Goal: Information Seeking & Learning: Learn about a topic

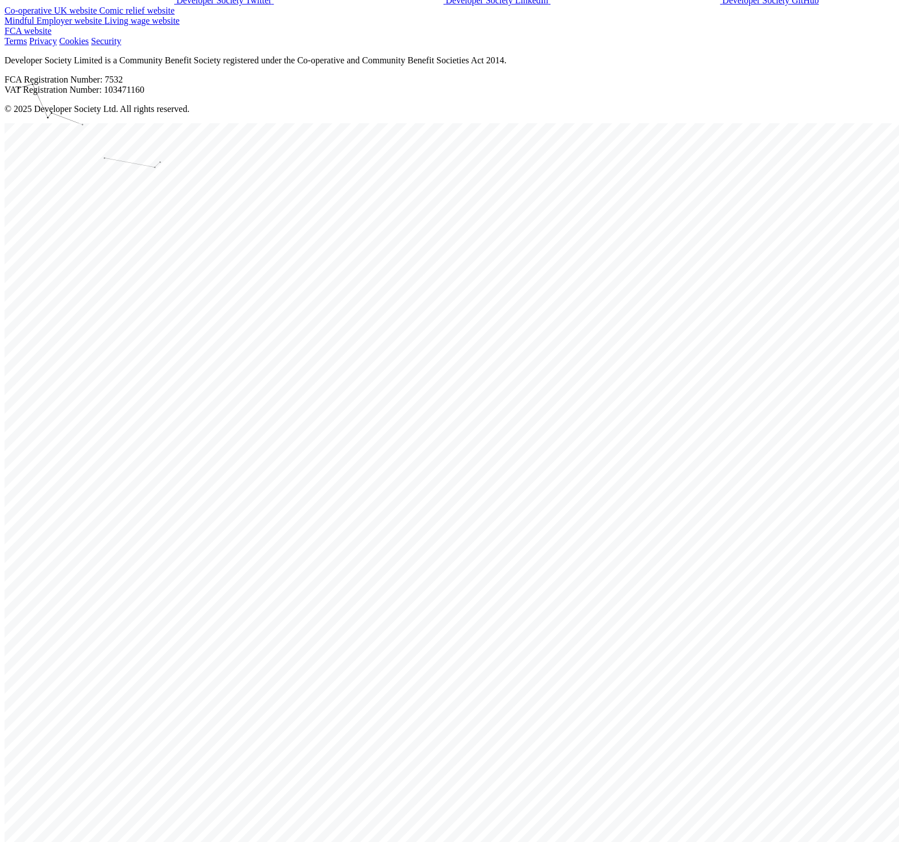
scroll to position [1271, 0]
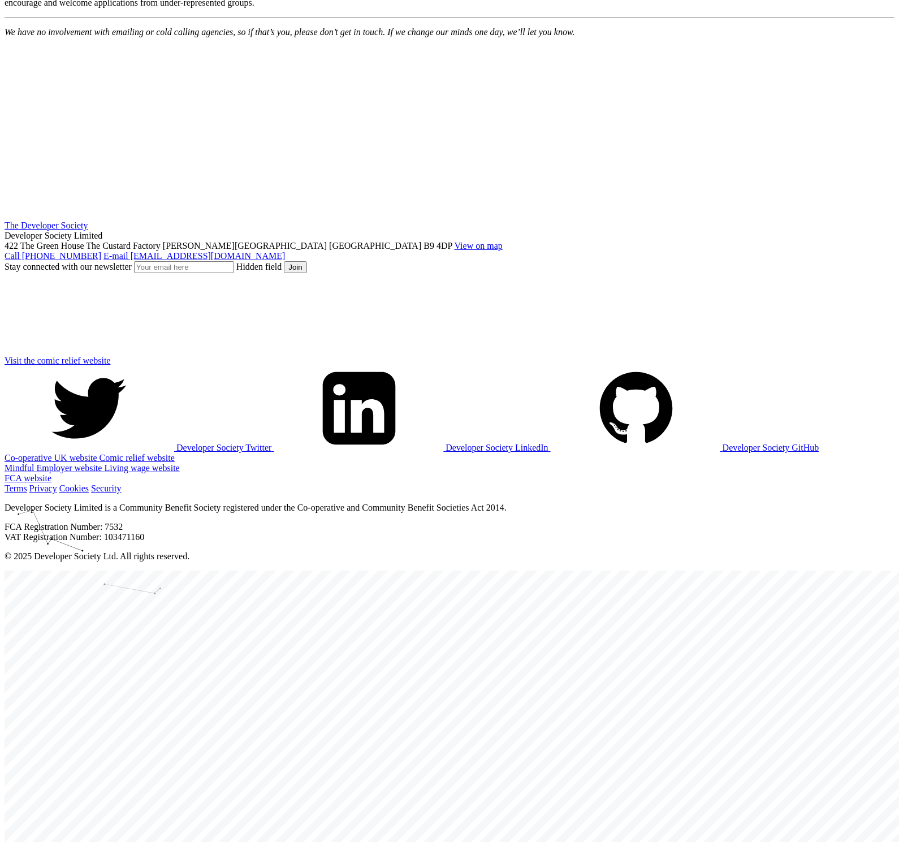
scroll to position [1195, 0]
drag, startPoint x: 294, startPoint y: 458, endPoint x: 512, endPoint y: 456, distance: 218.3
copy li "Flexible paid leave of 30 days per year (+ public holidays)"
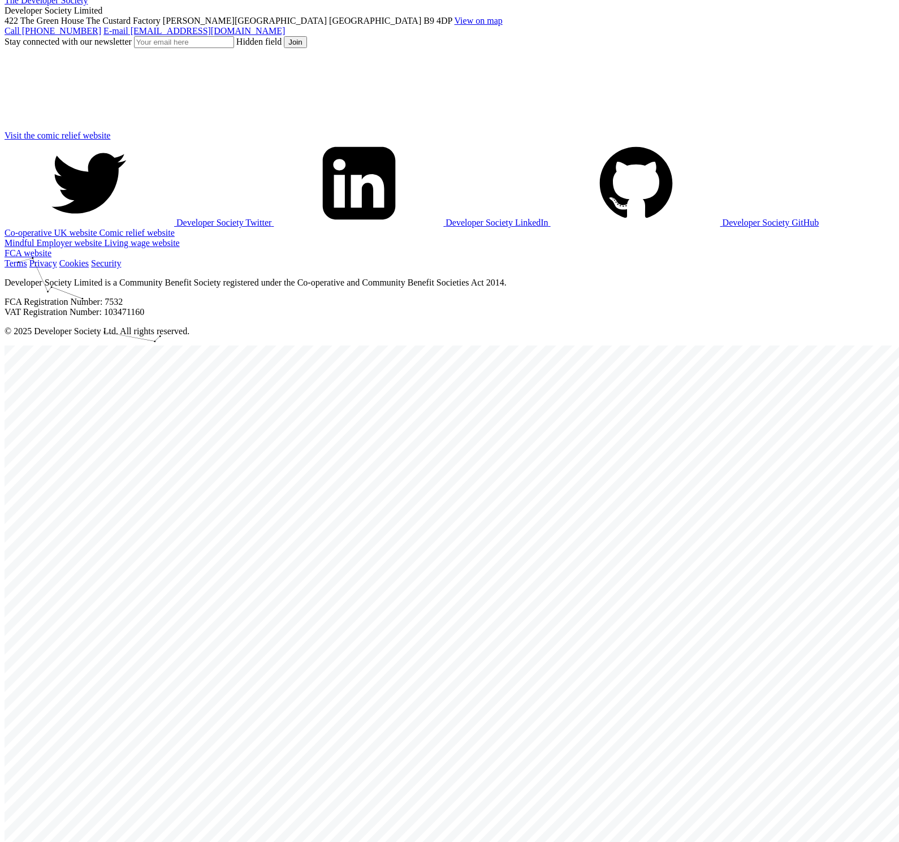
scroll to position [1589, 0]
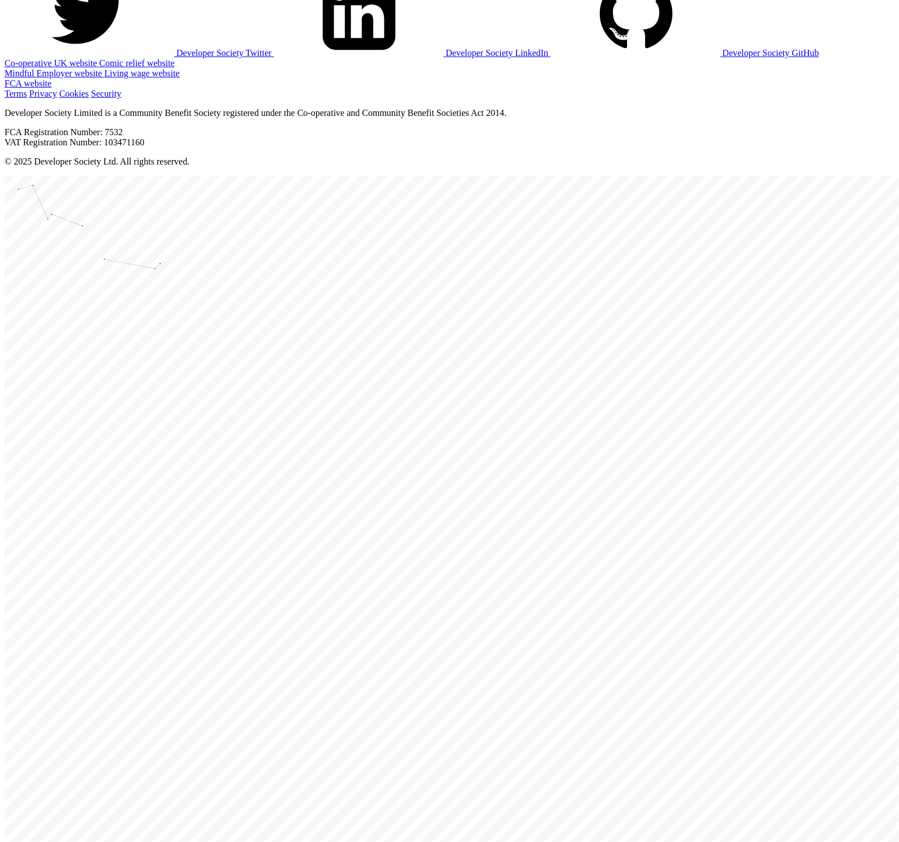
drag, startPoint x: 265, startPoint y: 291, endPoint x: 561, endPoint y: 368, distance: 306.5
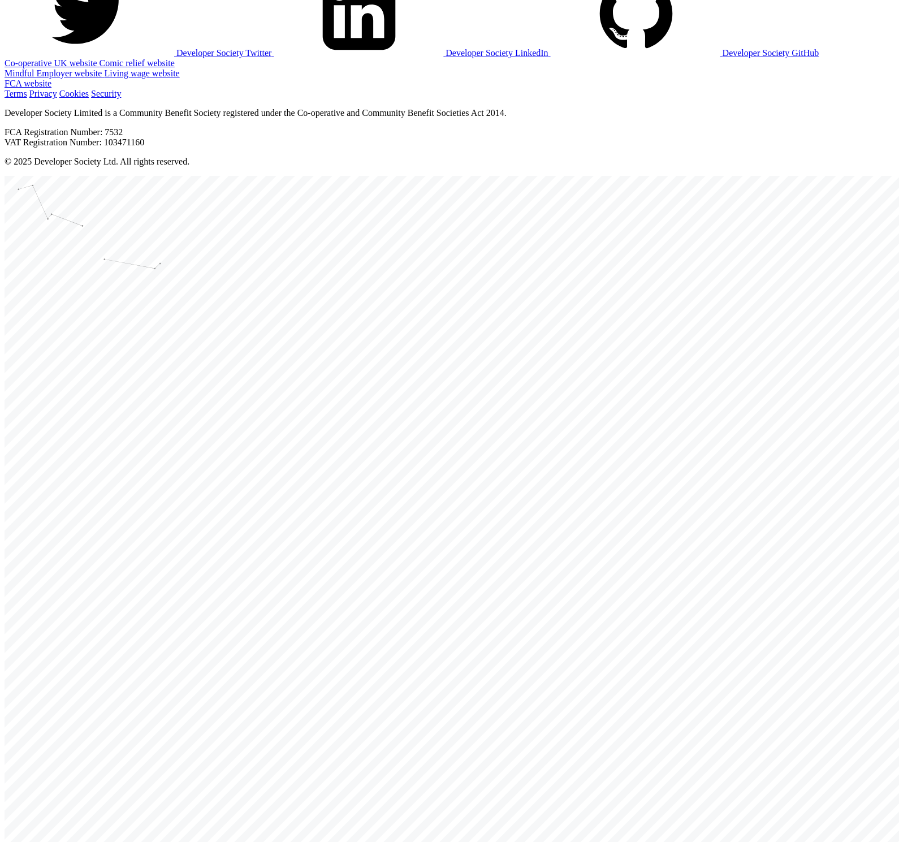
copy div "Final date for submitting applications is [DATE] 5pm GMT. We are an equal oppor…"
drag, startPoint x: 265, startPoint y: 453, endPoint x: 552, endPoint y: 465, distance: 288.0
copy body "We have no involvement with emailing or cold calling agencies, so if that’s you…"
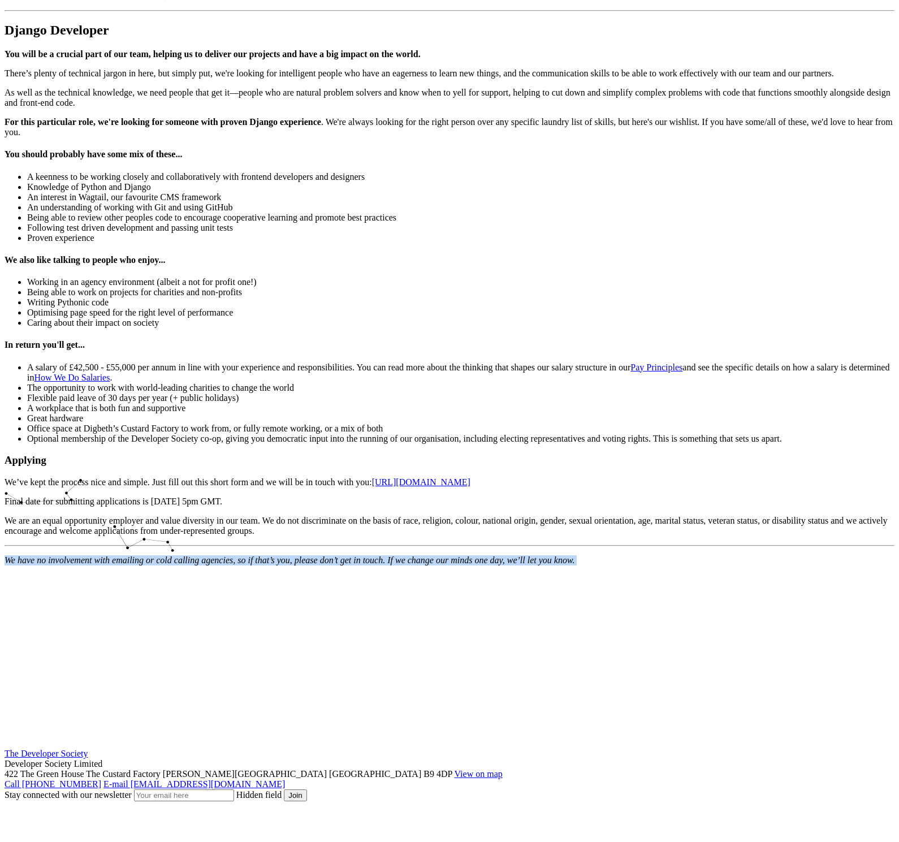
scroll to position [666, 0]
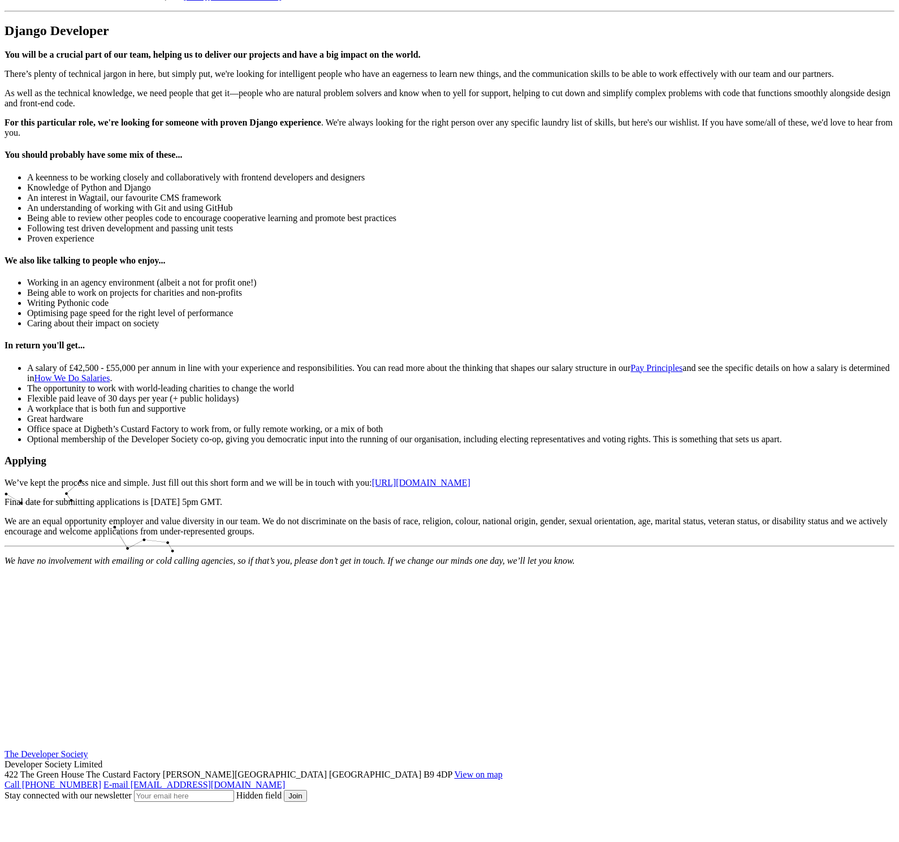
click at [53, 450] on div "WANTED: A Django developer to join our co-operative digital team. Use your know…" at bounding box center [450, 176] width 890 height 779
click at [201, 138] on div "[PERSON_NAME] You will be a crucial part of our team, helping us to deliver our…" at bounding box center [450, 80] width 890 height 115
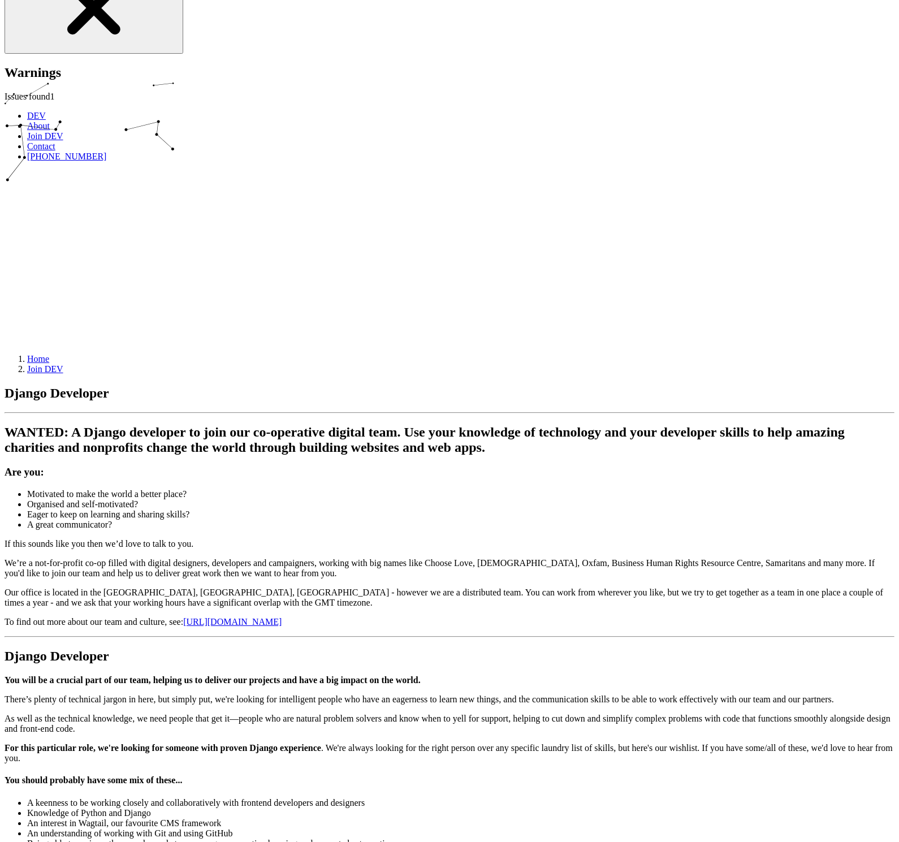
scroll to position [0, 0]
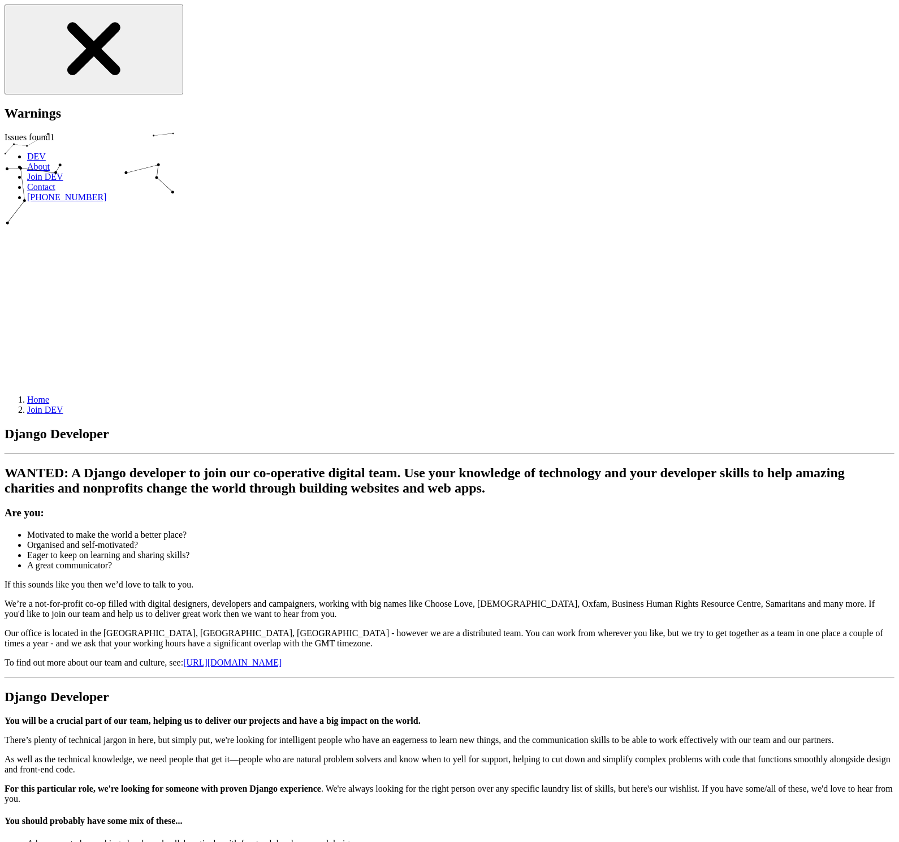
drag, startPoint x: 203, startPoint y: 496, endPoint x: 209, endPoint y: 494, distance: 6.8
click at [205, 450] on div "WANTED: A Django developer to join our co-operative digital team. Use your know…" at bounding box center [450, 571] width 890 height 213
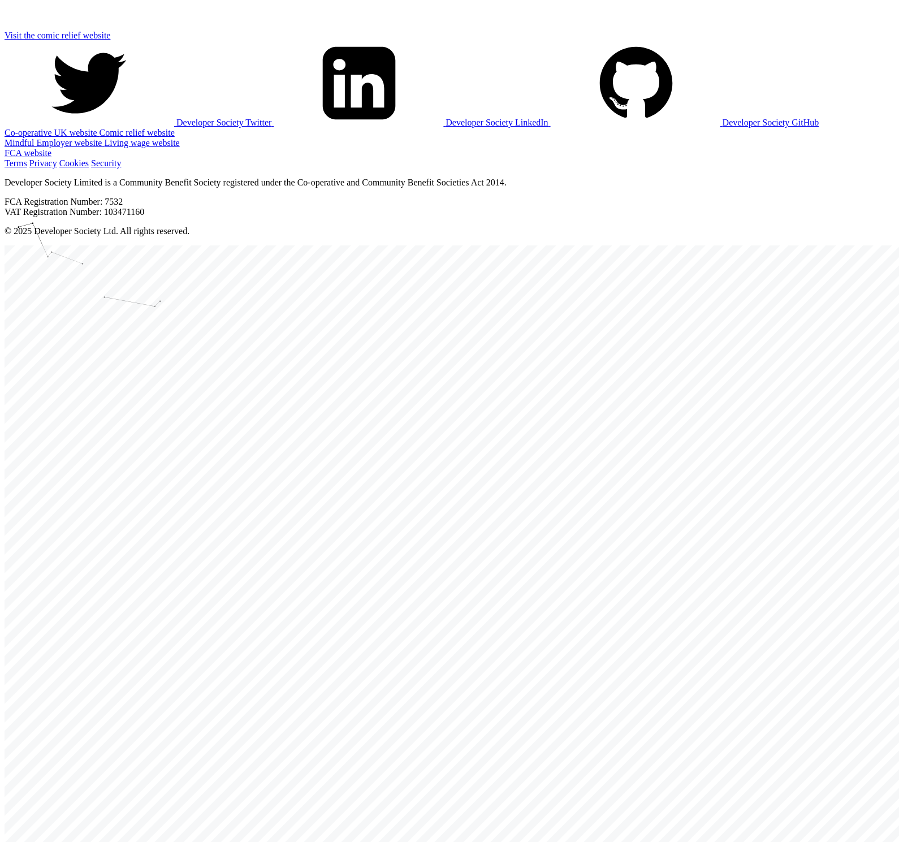
scroll to position [1351, 0]
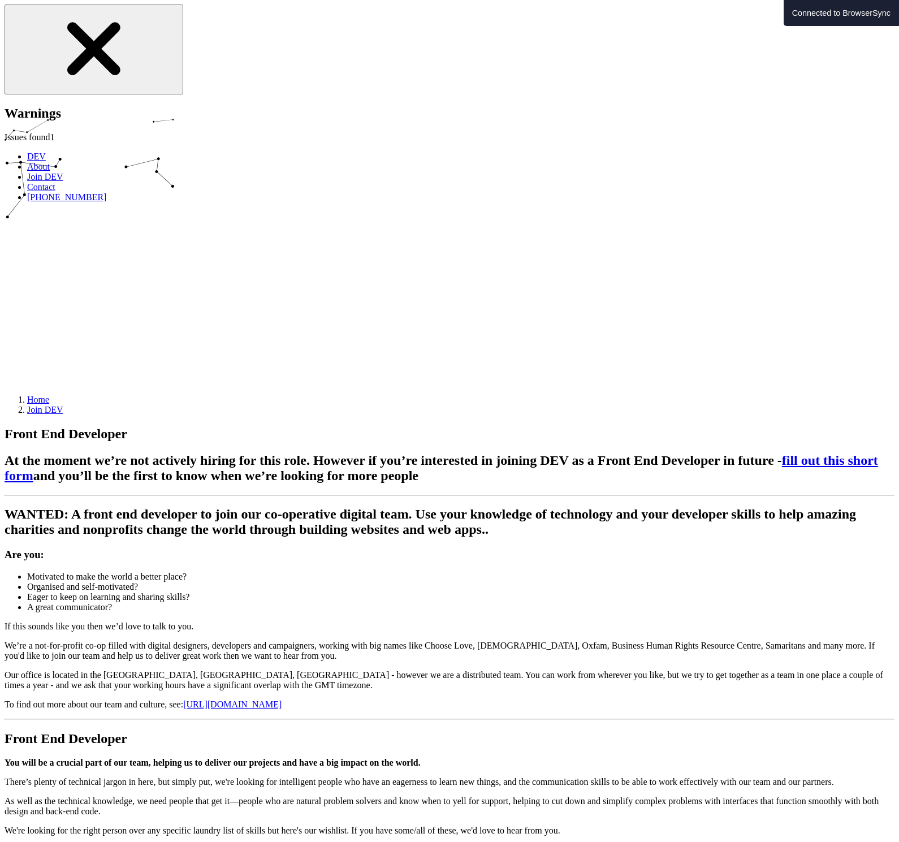
scroll to position [77, 0]
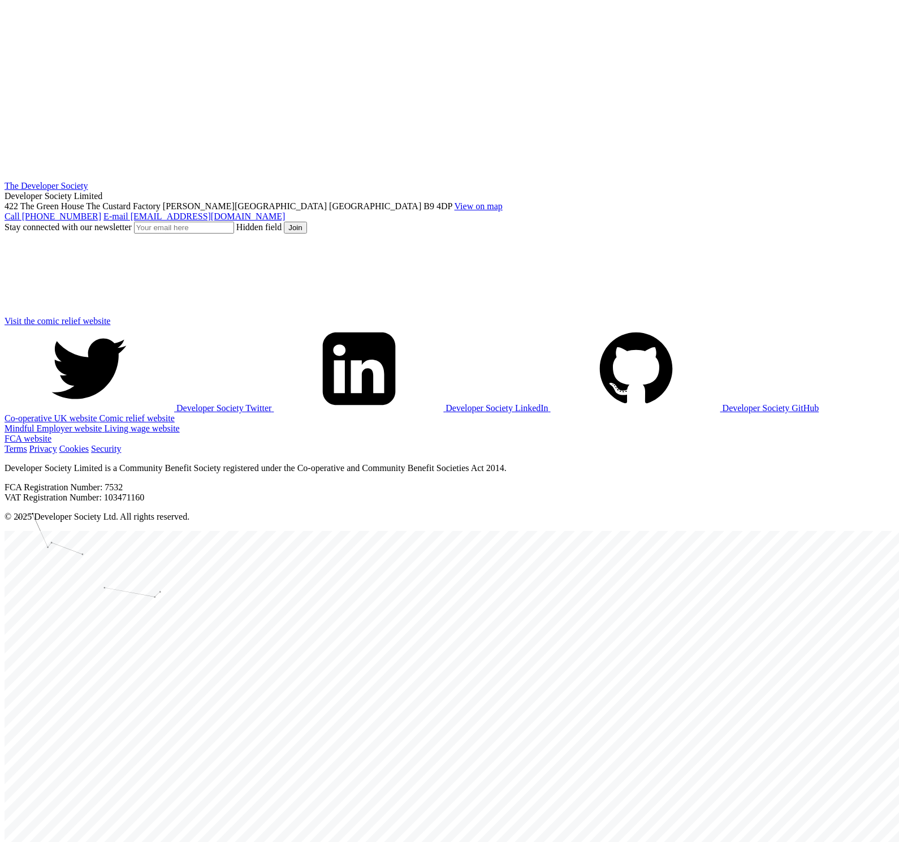
scroll to position [1138, 0]
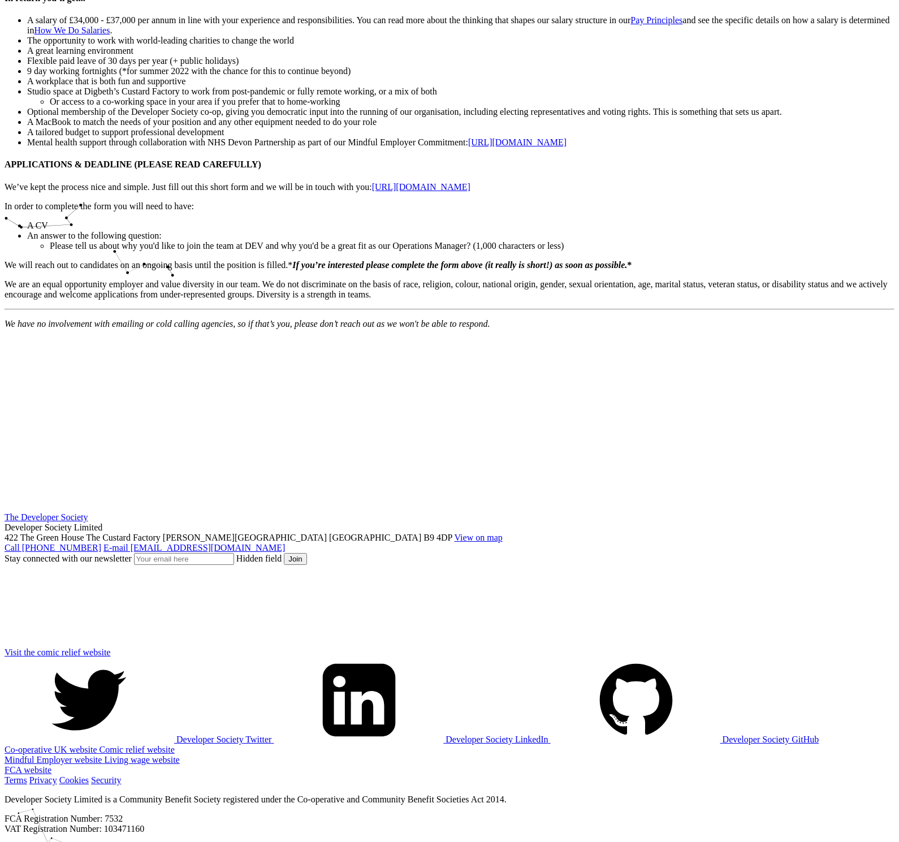
scroll to position [876, 0]
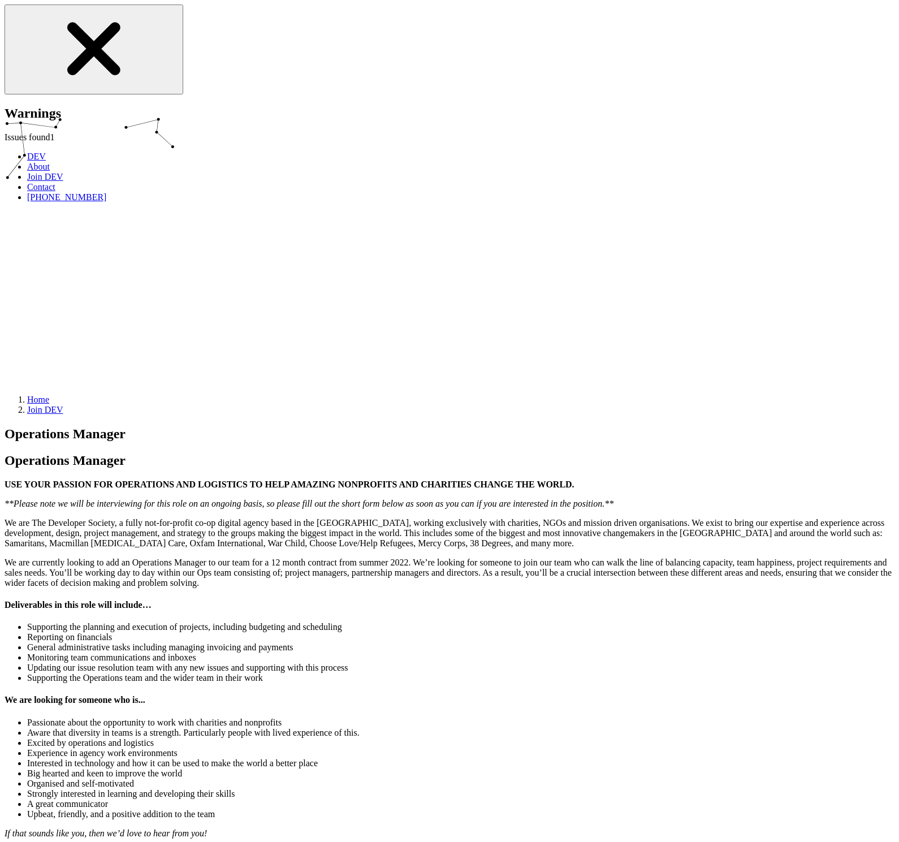
scroll to position [876, 0]
